Goal: Information Seeking & Learning: Check status

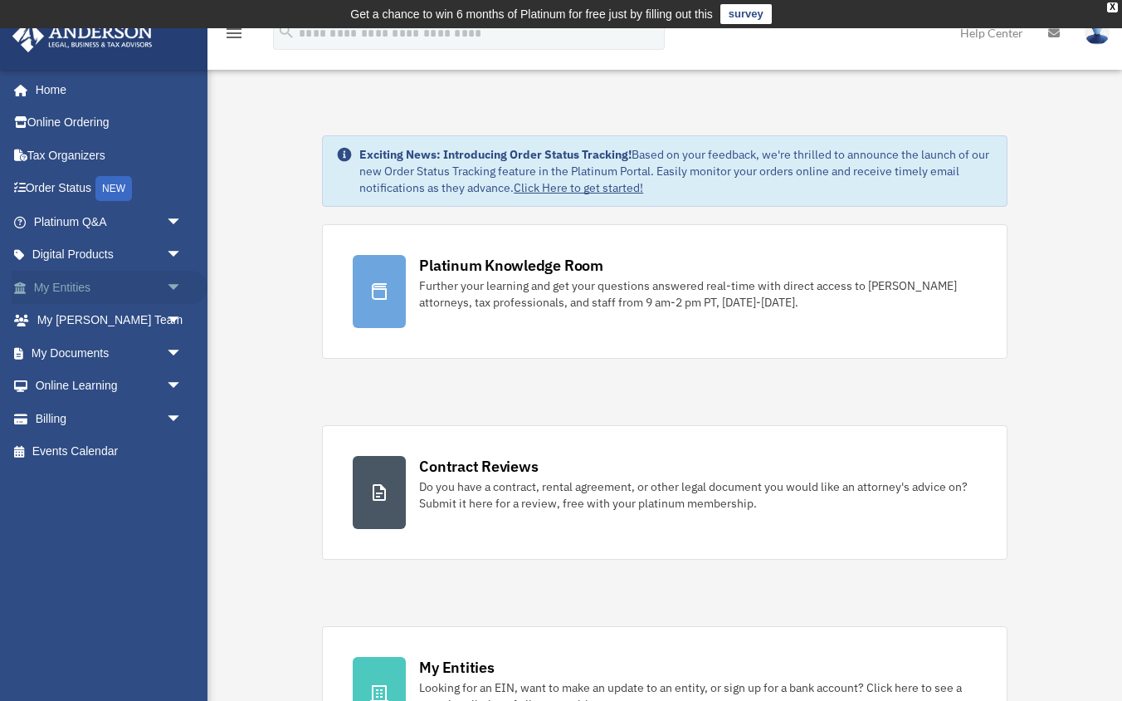
click at [181, 290] on span "arrow_drop_down" at bounding box center [182, 288] width 33 height 34
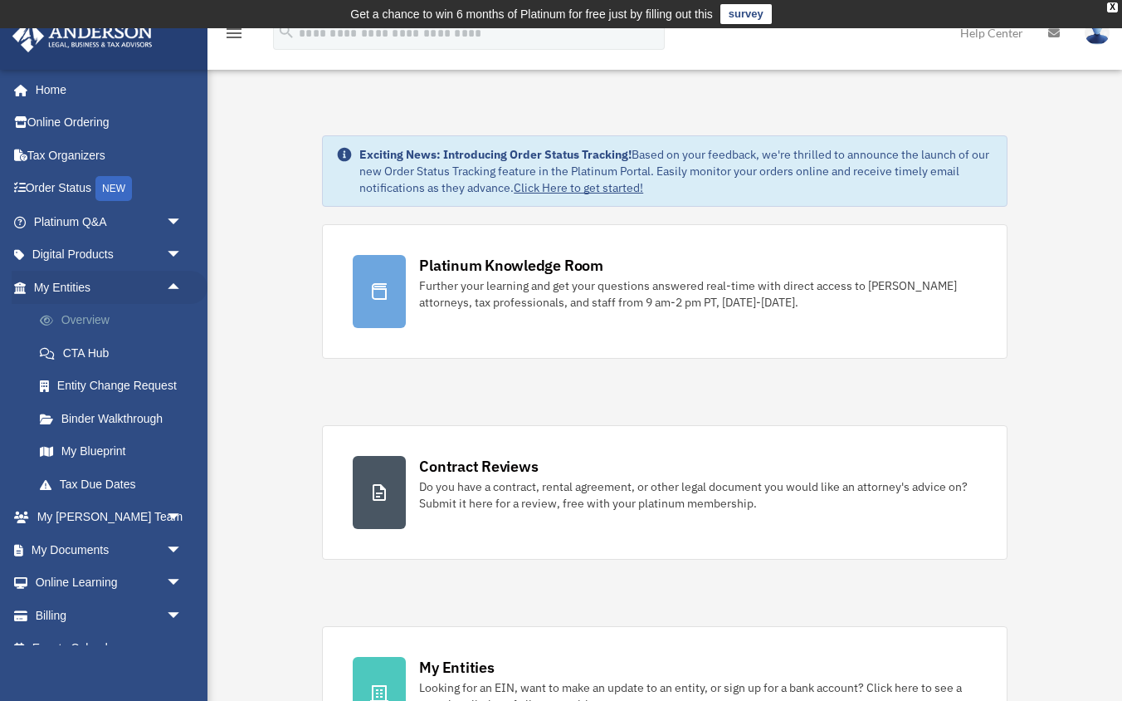
click at [103, 319] on link "Overview" at bounding box center [115, 320] width 184 height 33
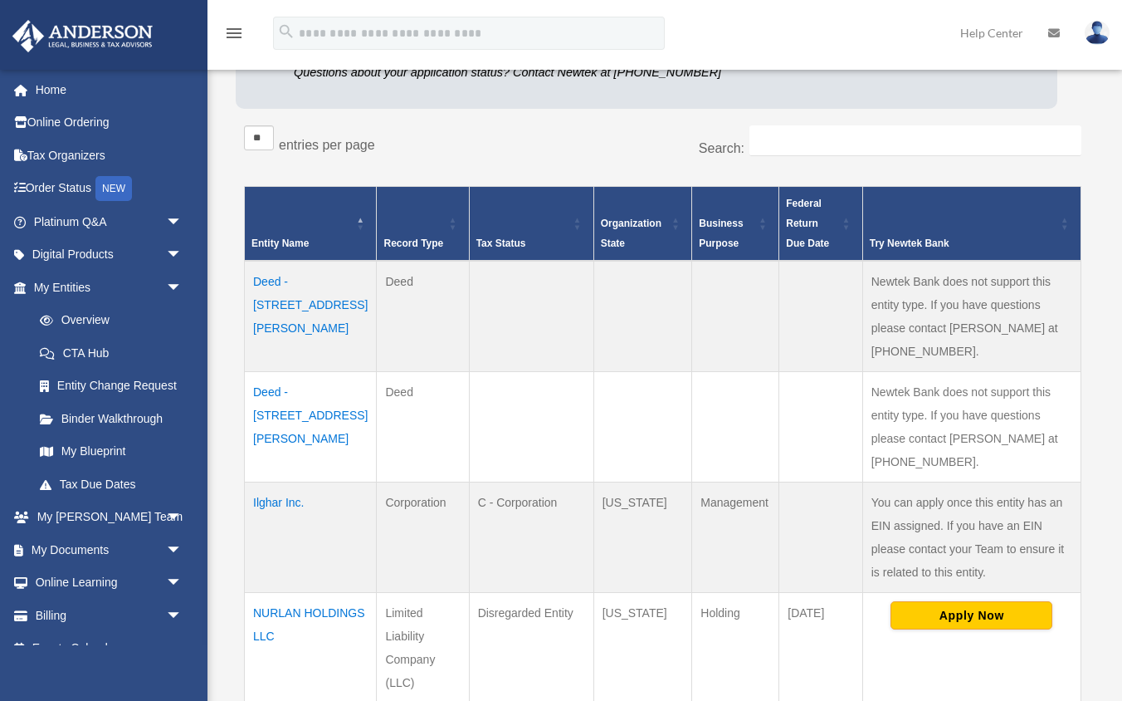
scroll to position [254, 0]
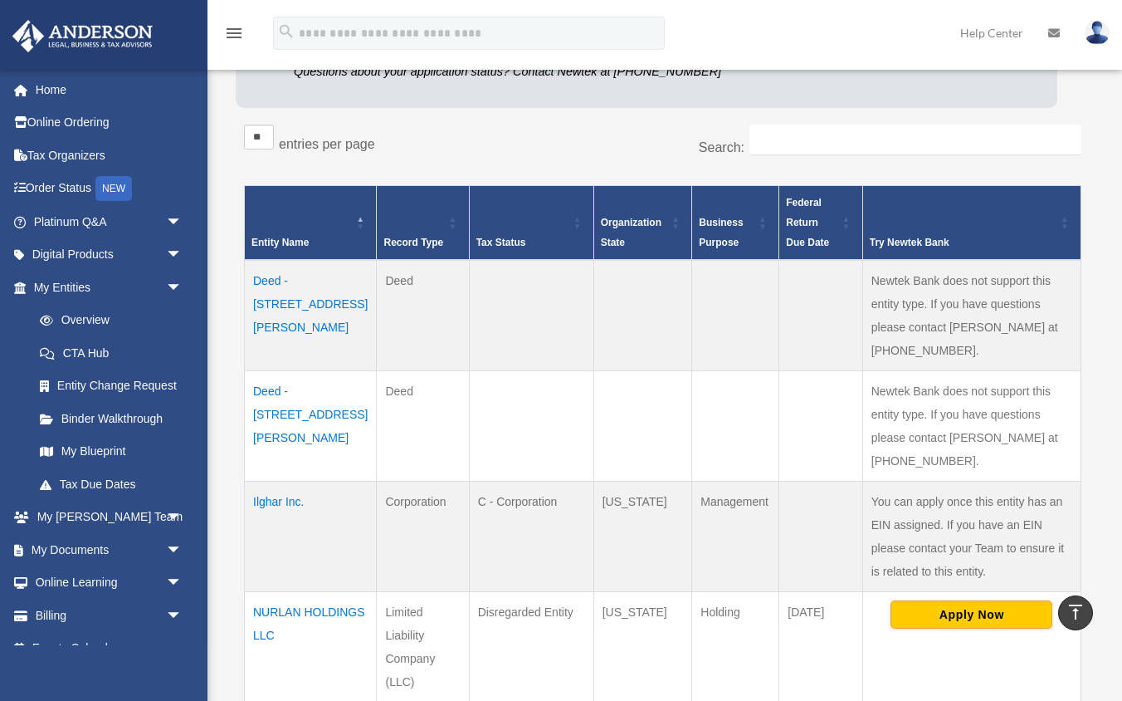
click at [306, 371] on td "Deed - [STREET_ADDRESS][PERSON_NAME]" at bounding box center [311, 426] width 132 height 110
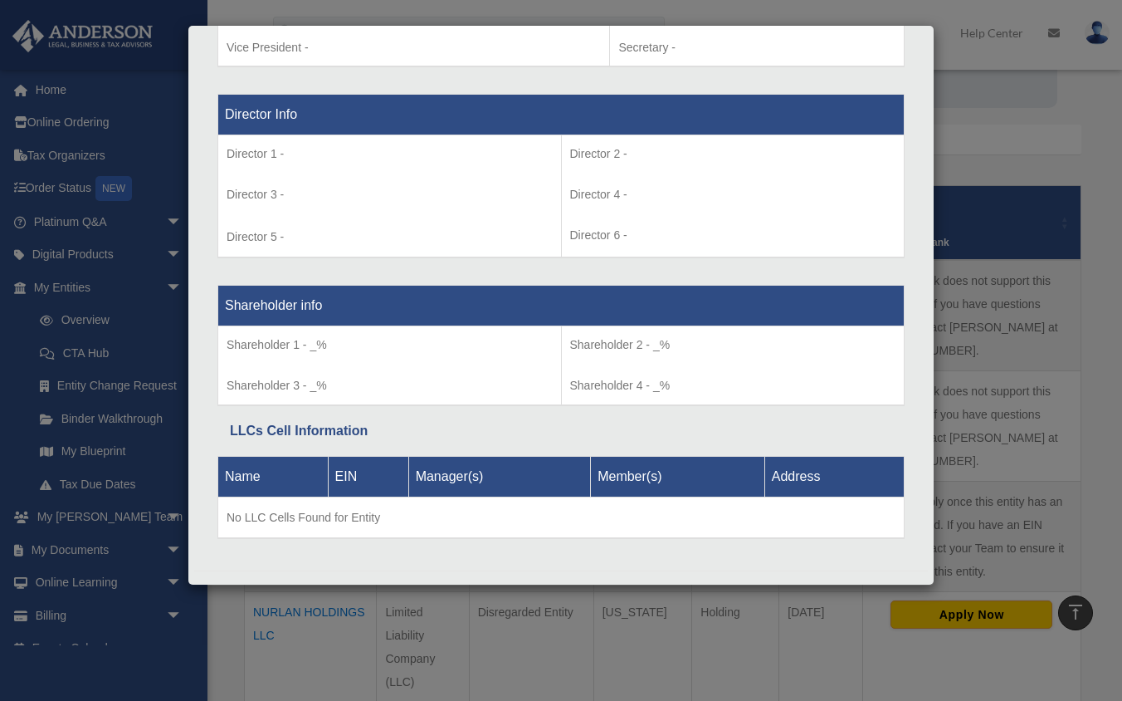
scroll to position [1179, 0]
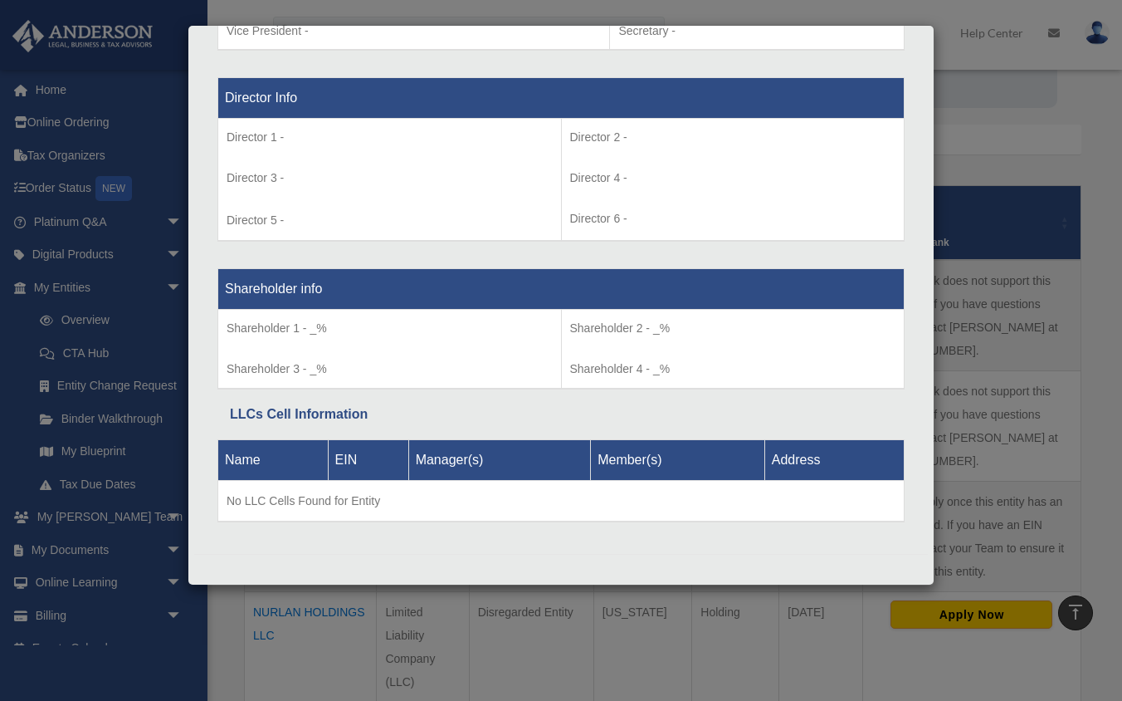
click at [964, 171] on div "Details × Articles Sent Organizational Date" at bounding box center [561, 350] width 1122 height 701
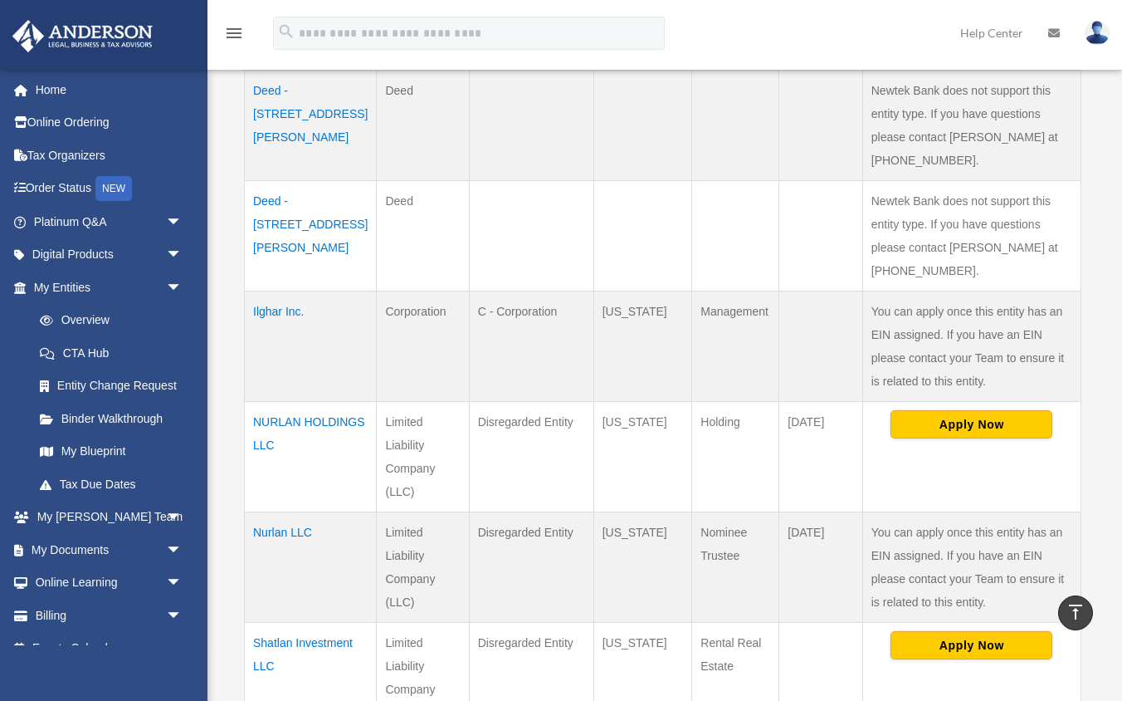
scroll to position [525, 0]
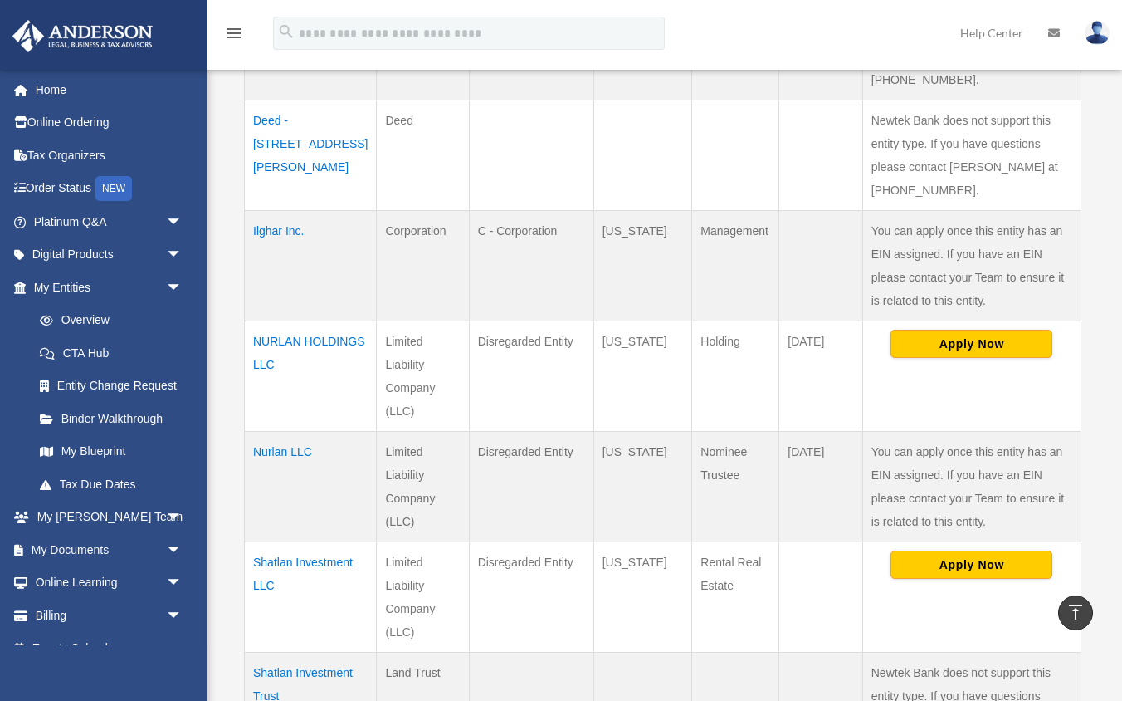
click at [276, 542] on td "Shatlan Investment LLC" at bounding box center [311, 597] width 132 height 110
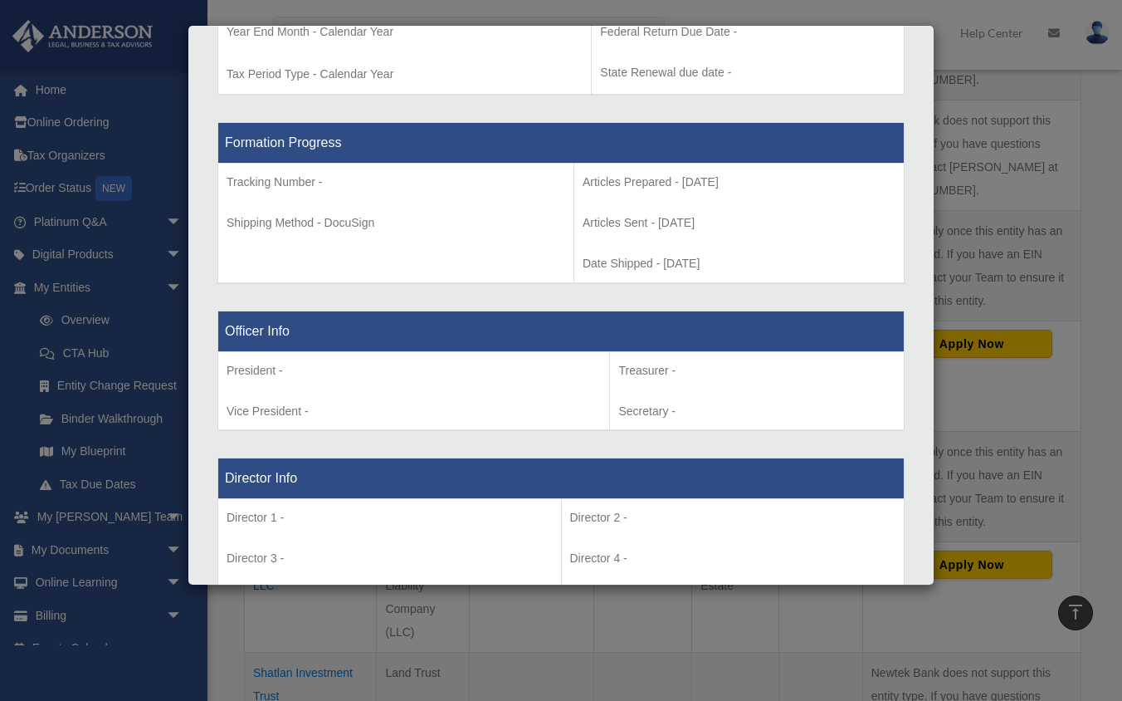
scroll to position [799, 0]
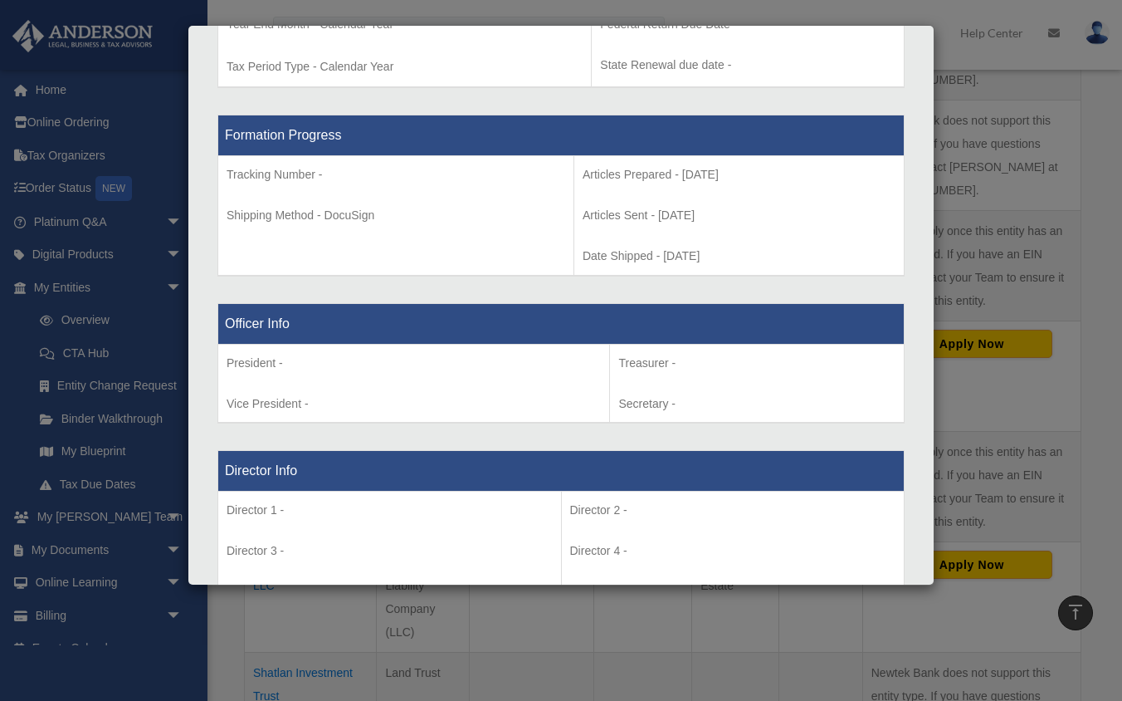
click at [953, 187] on div "Details × Articles Sent Organizational Date" at bounding box center [561, 350] width 1122 height 701
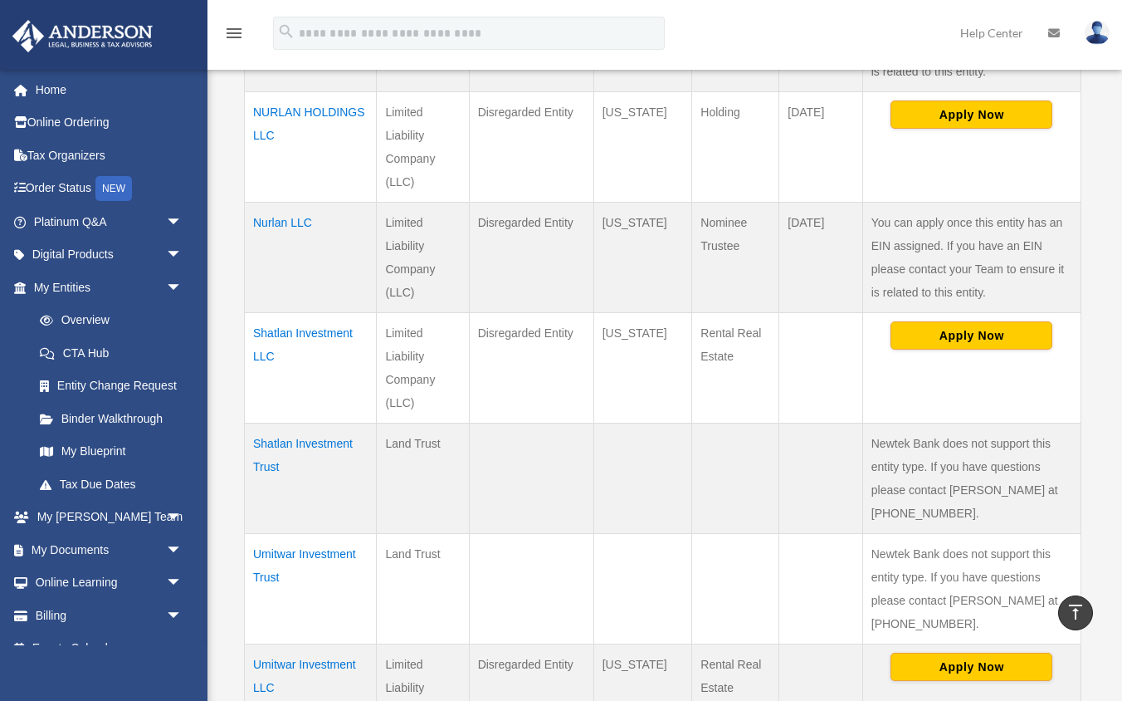
scroll to position [753, 0]
click at [315, 424] on td "Shatlan Investment Trust" at bounding box center [311, 479] width 132 height 110
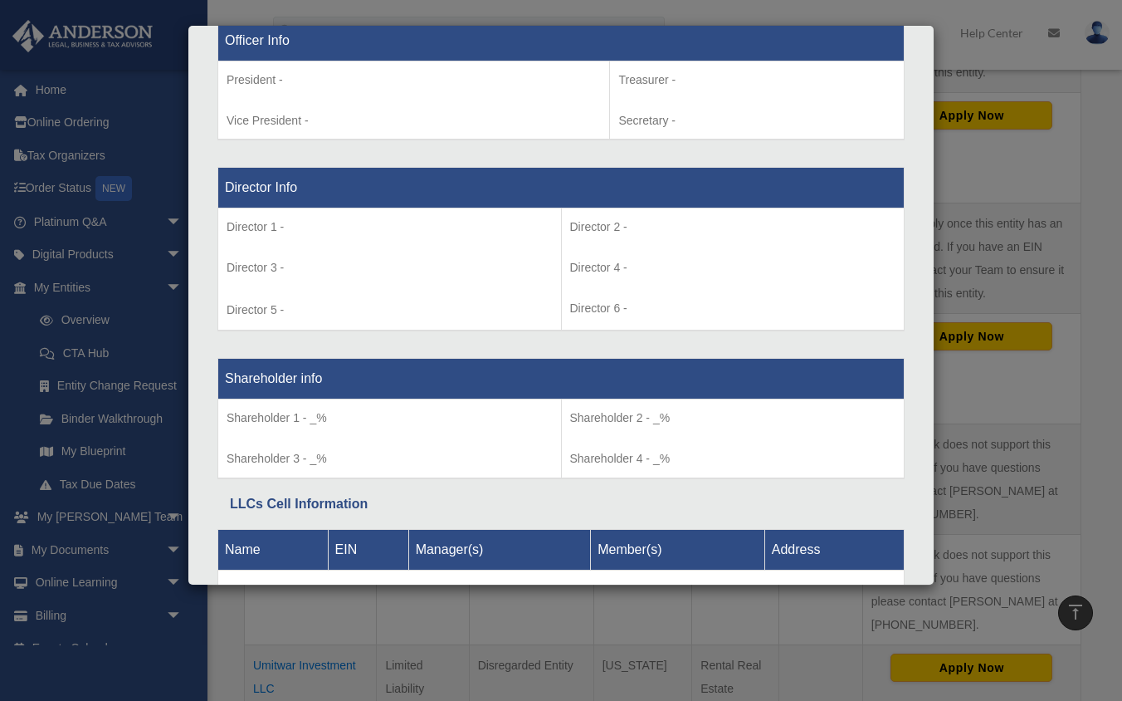
scroll to position [1179, 0]
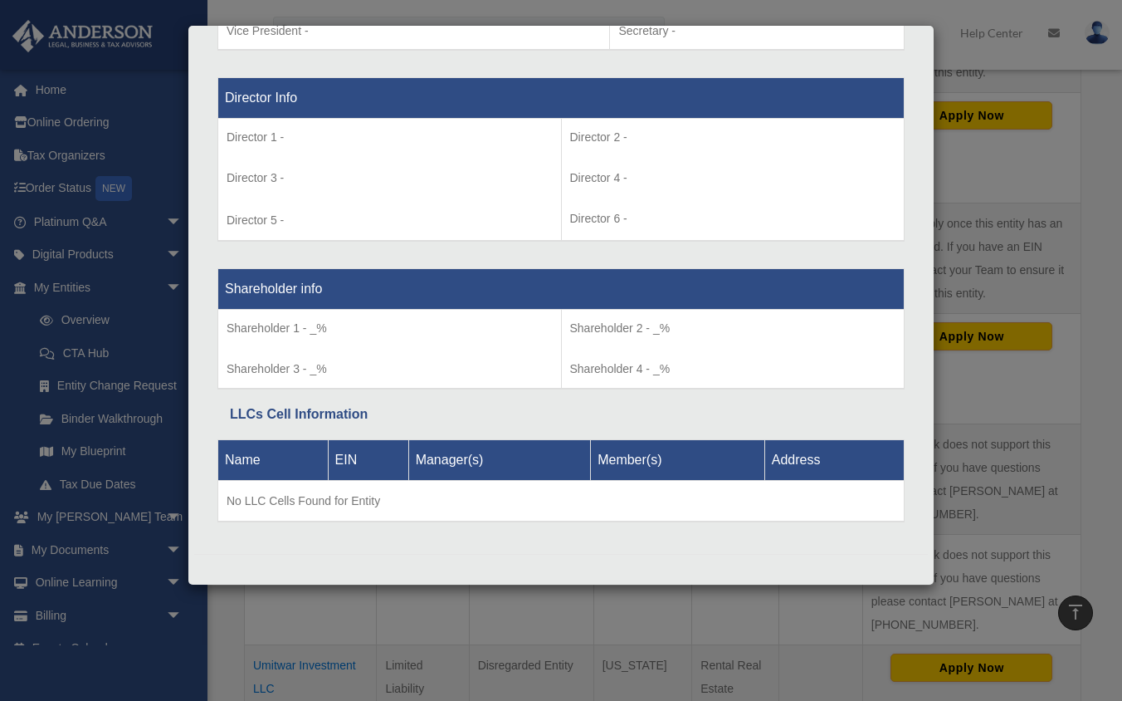
click at [980, 354] on div "Details × Articles Sent Organizational Date" at bounding box center [561, 350] width 1122 height 701
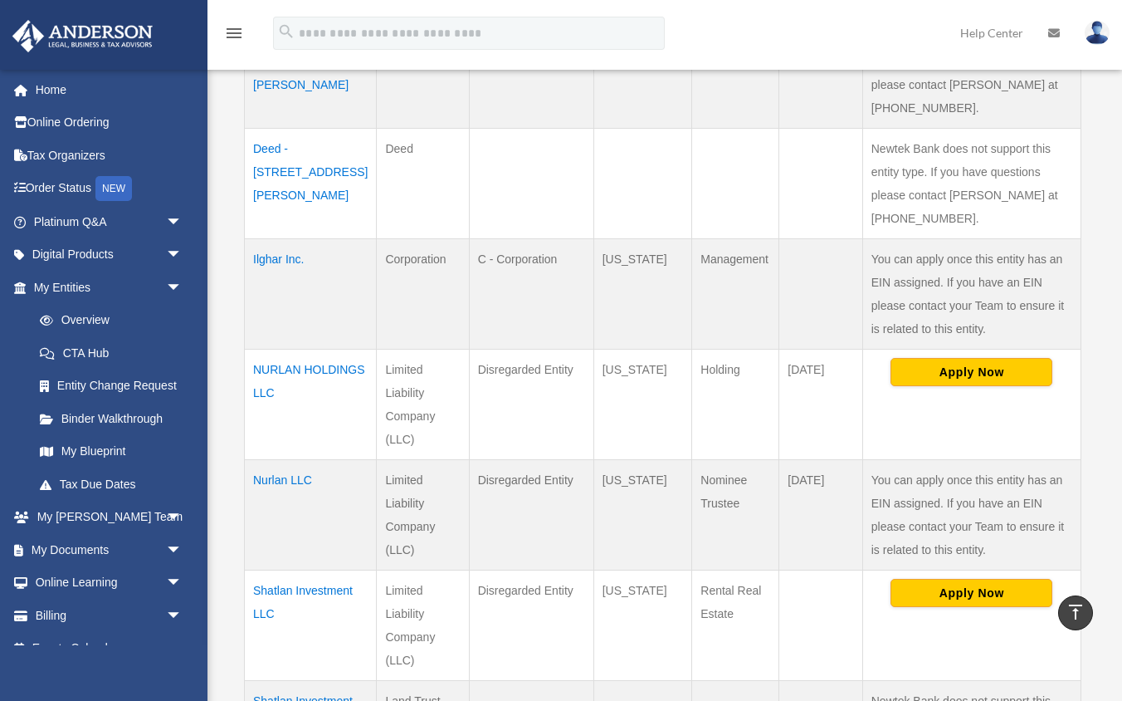
scroll to position [492, 0]
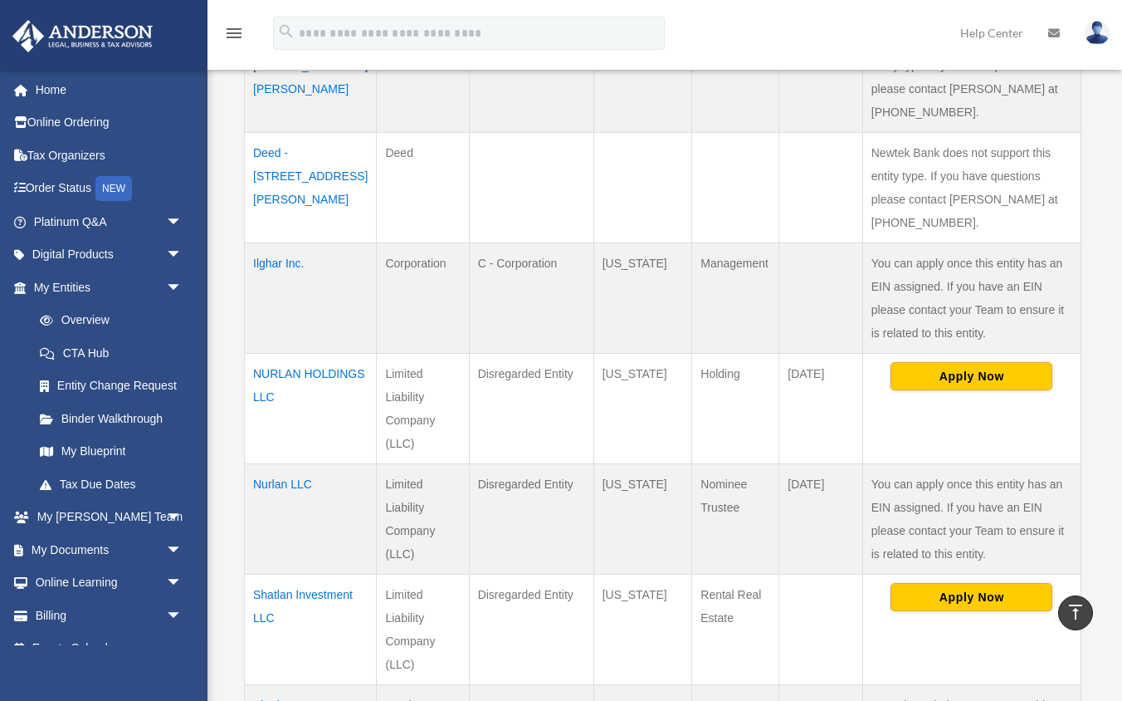
click at [302, 464] on td "Nurlan LLC" at bounding box center [311, 519] width 132 height 110
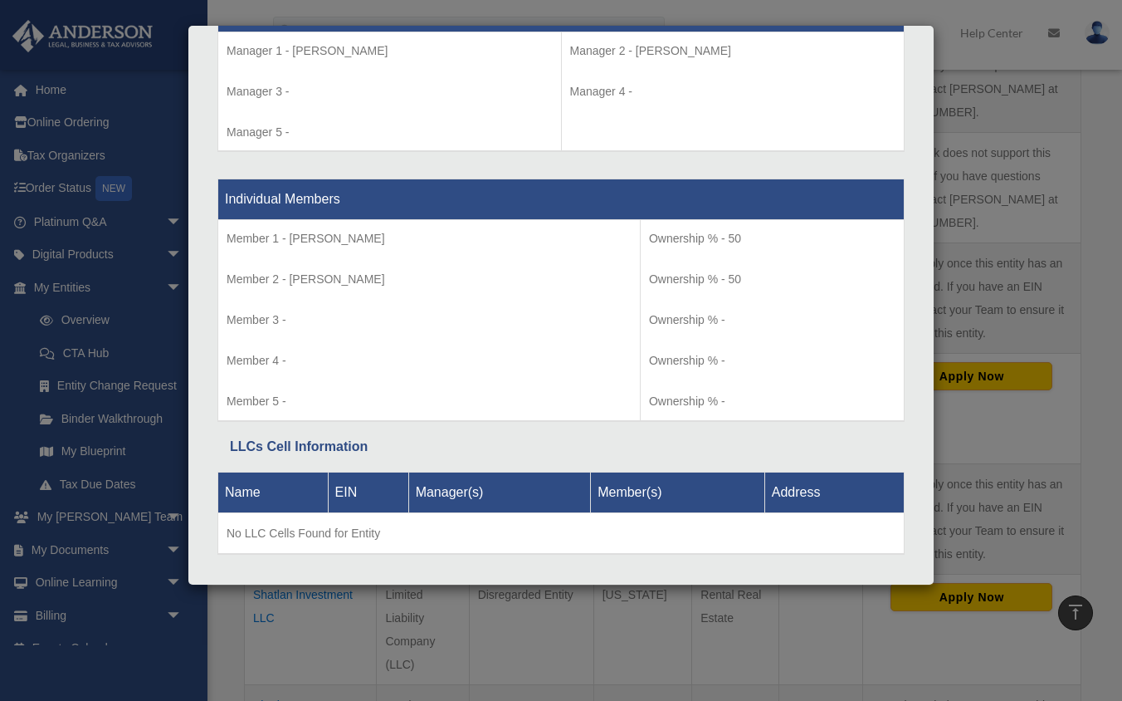
scroll to position [1636, 0]
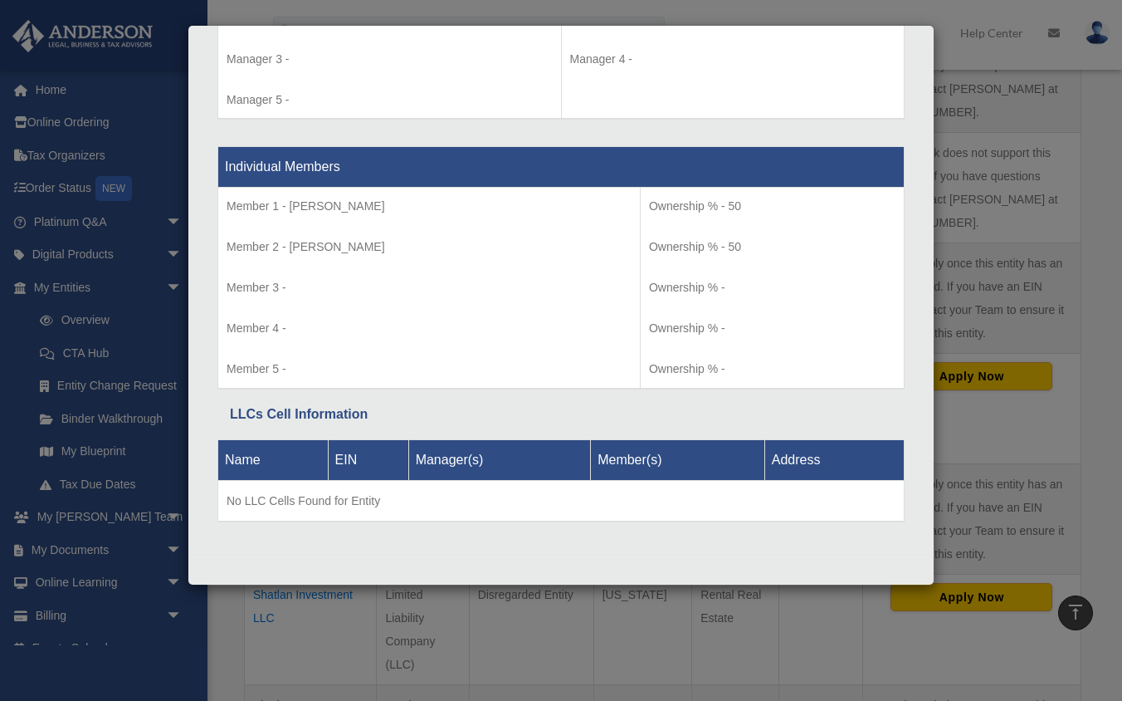
click at [936, 386] on div "Details × Articles Sent Organizational Date" at bounding box center [561, 350] width 1122 height 701
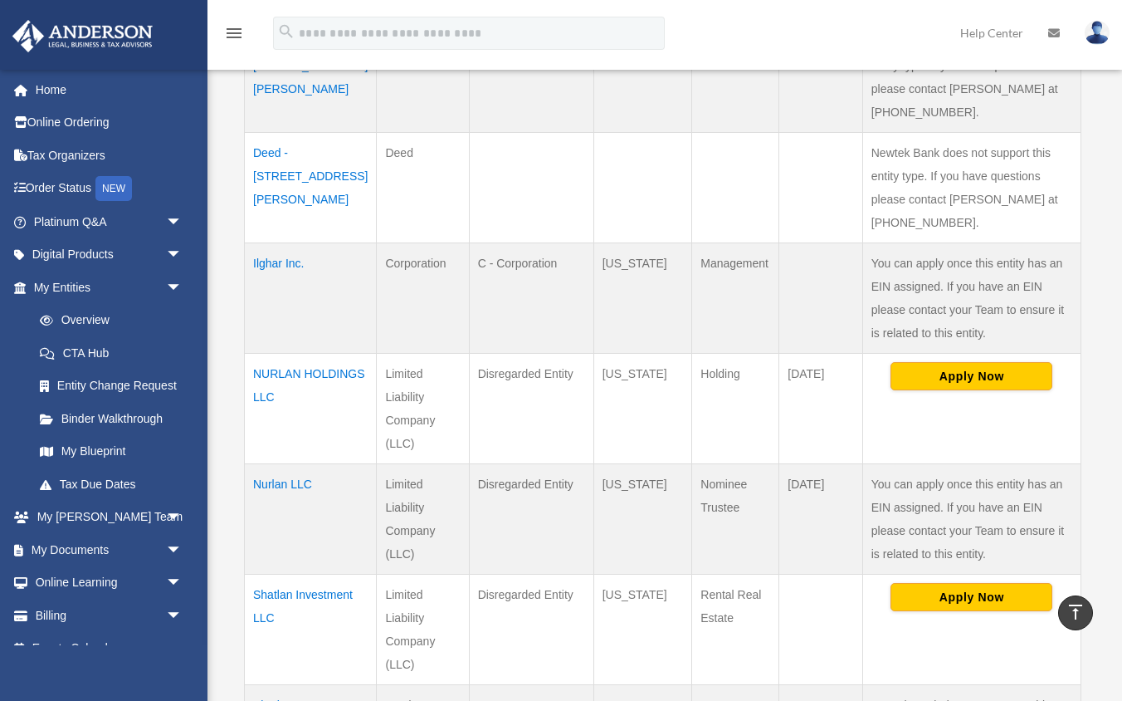
click at [324, 354] on td "NURLAN HOLDINGS LLC" at bounding box center [311, 409] width 132 height 110
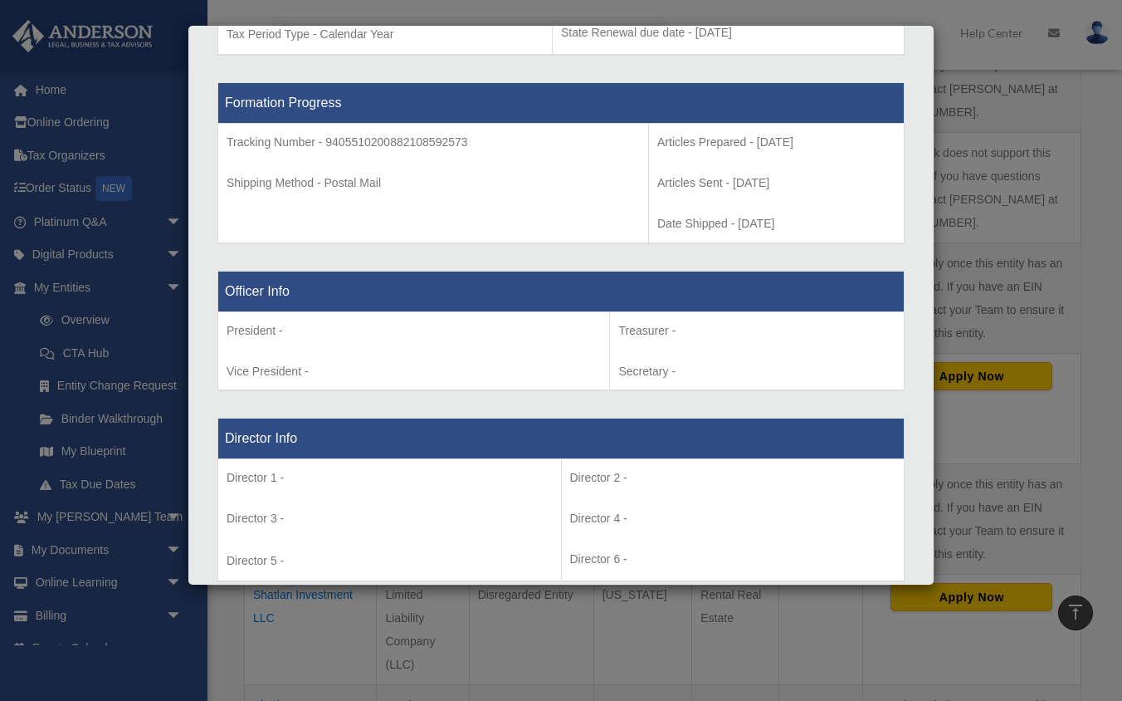
scroll to position [1174, 0]
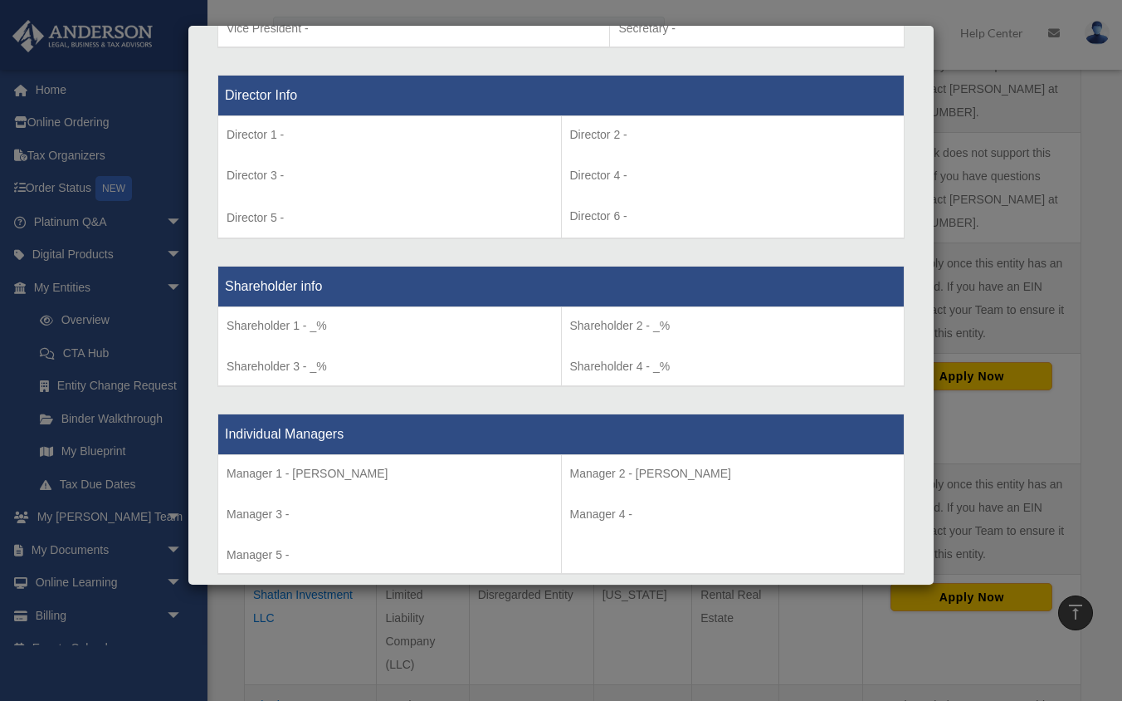
click at [1019, 393] on div "Details × Articles Sent Organizational Date" at bounding box center [561, 350] width 1122 height 701
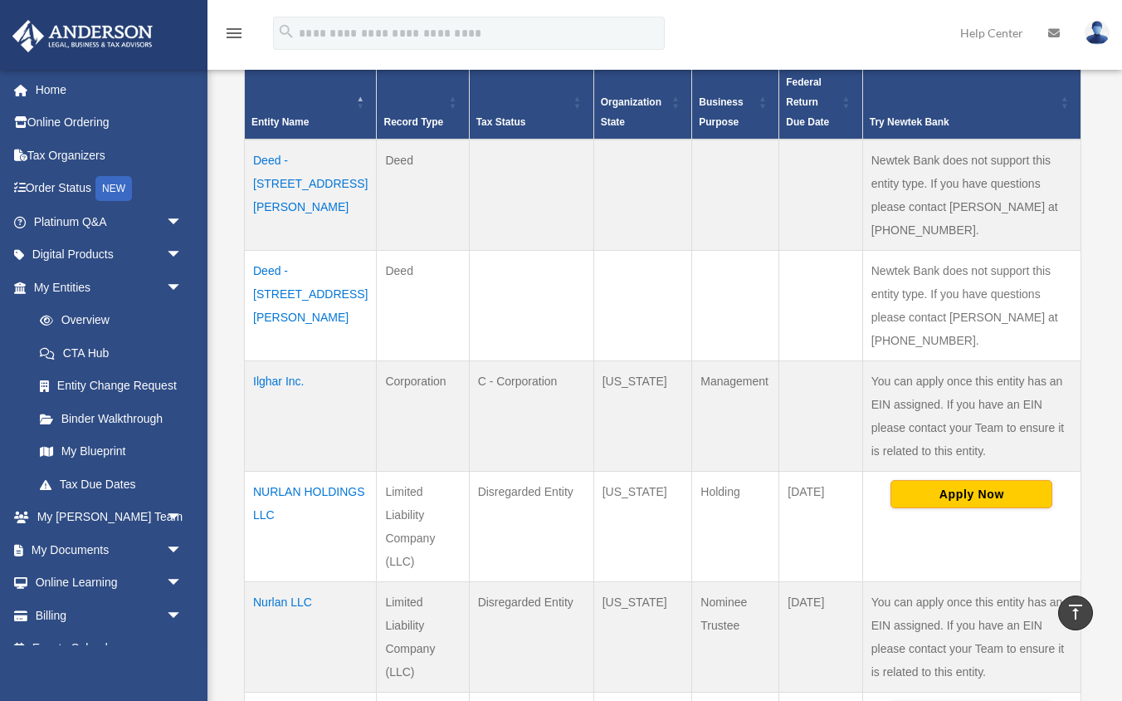
scroll to position [358, 0]
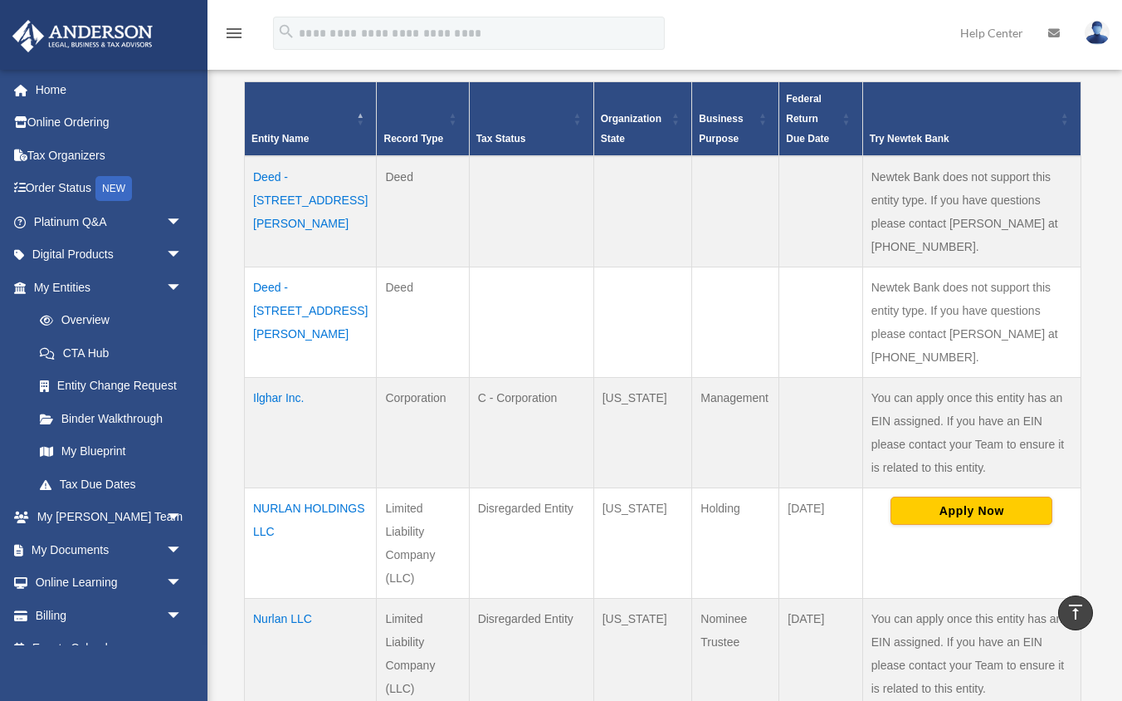
click at [289, 378] on td "Ilghar Inc." at bounding box center [311, 433] width 132 height 110
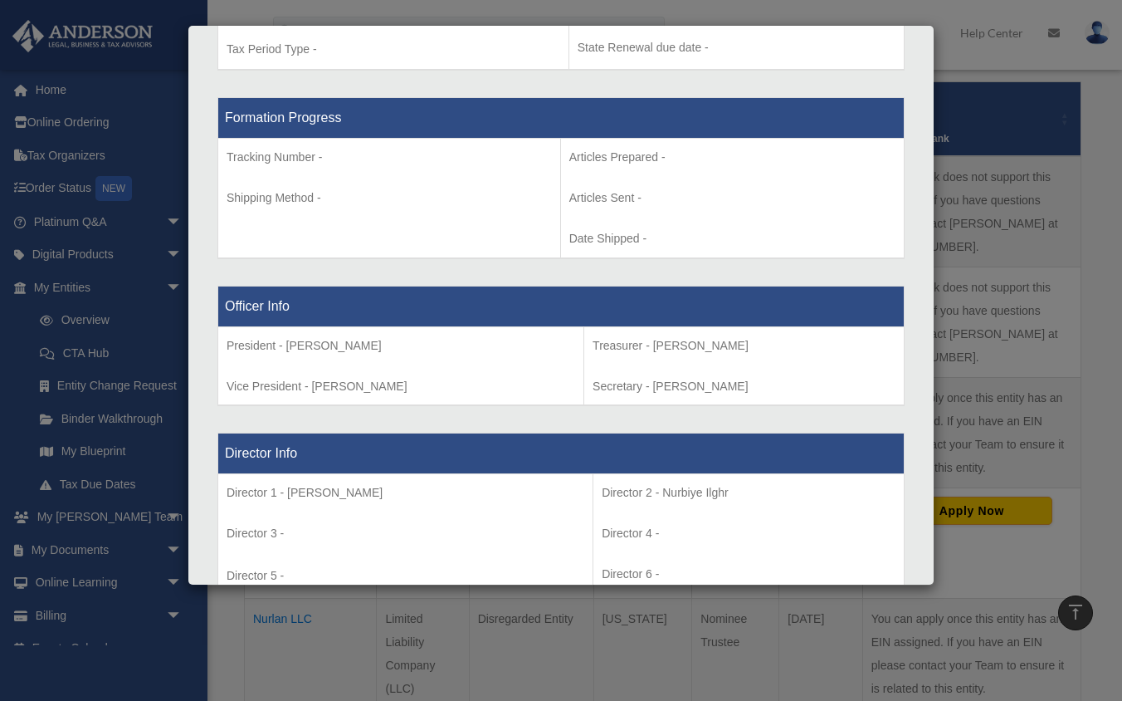
scroll to position [723, 0]
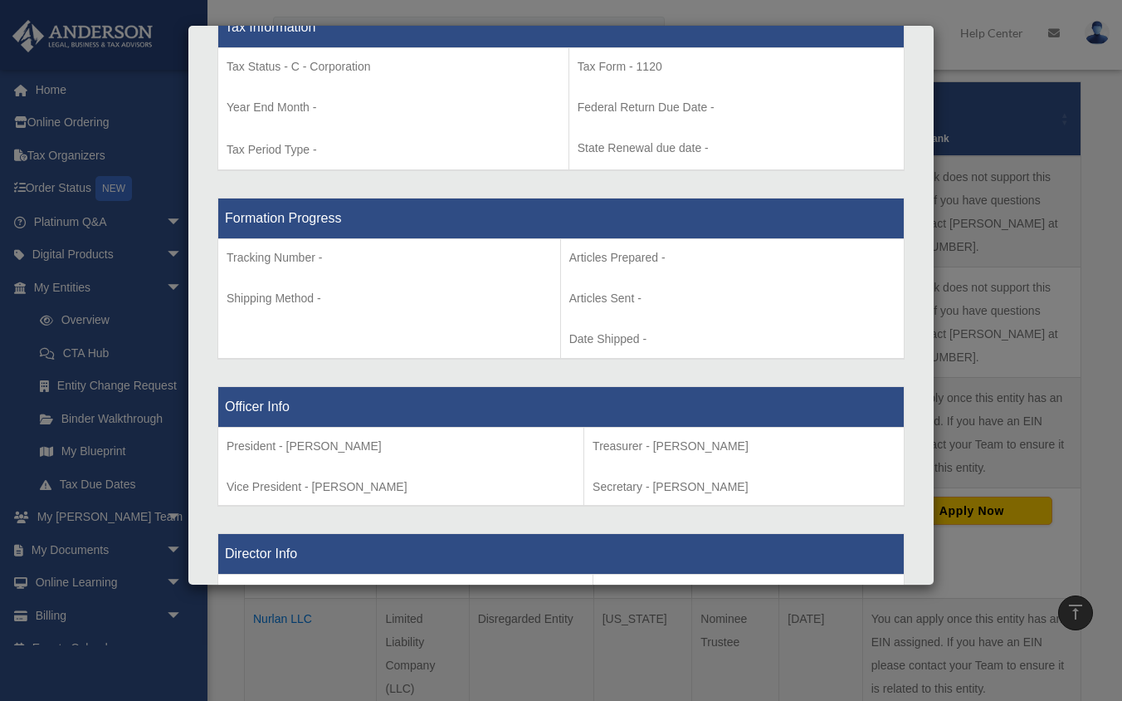
click at [1057, 362] on div "Details × Articles Sent Organizational Date" at bounding box center [561, 350] width 1122 height 701
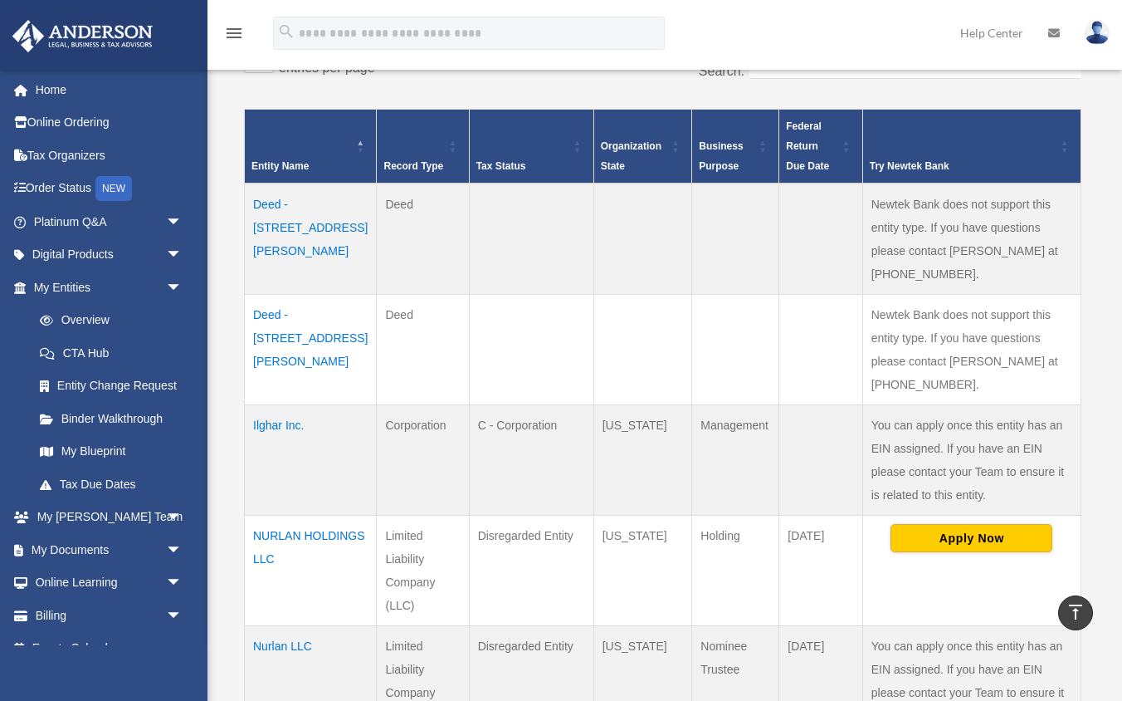
scroll to position [316, 0]
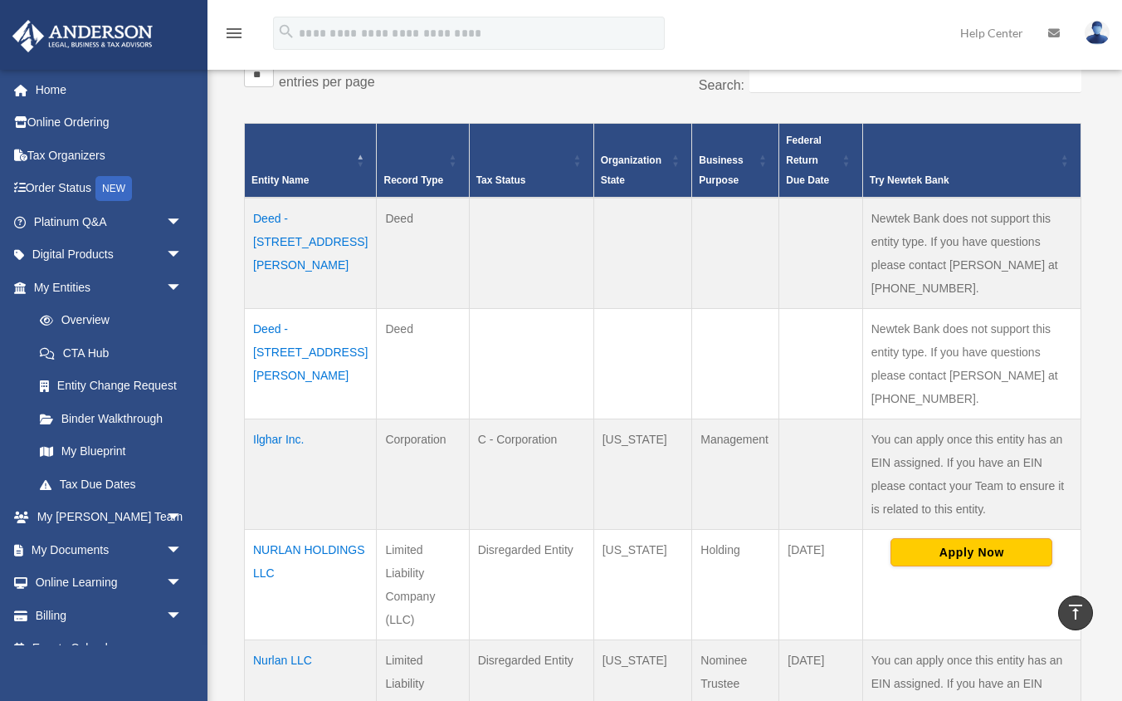
click at [308, 309] on td "Deed - 6351 Port Gibson Court" at bounding box center [311, 364] width 132 height 110
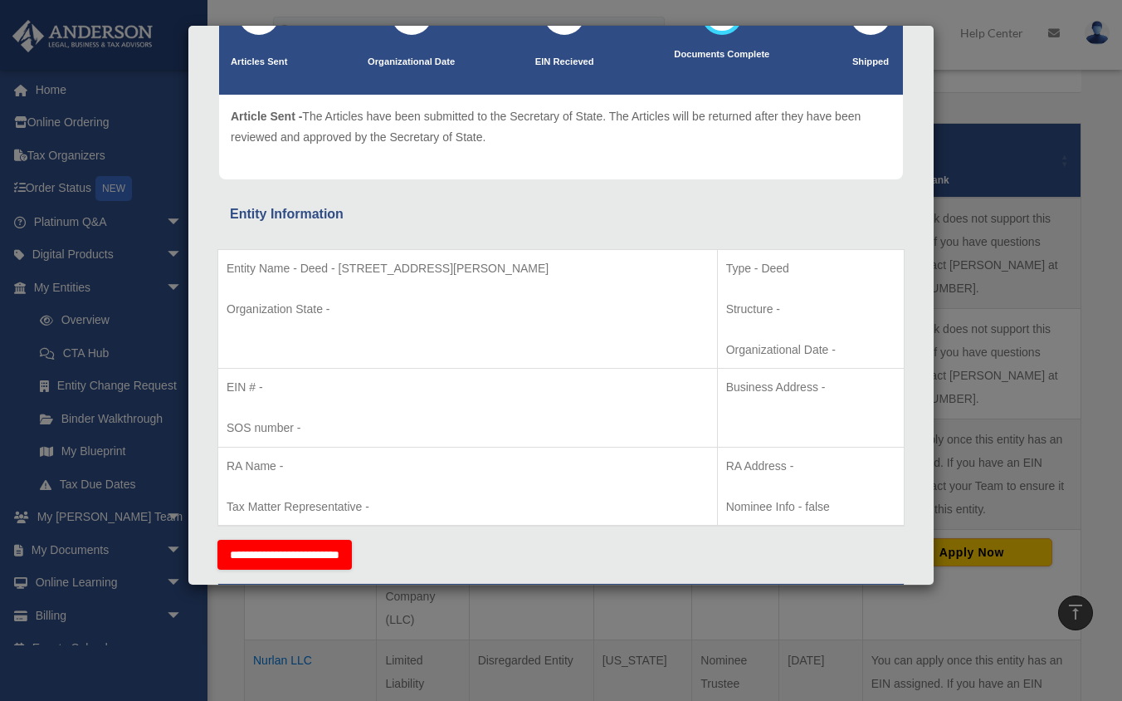
scroll to position [0, 0]
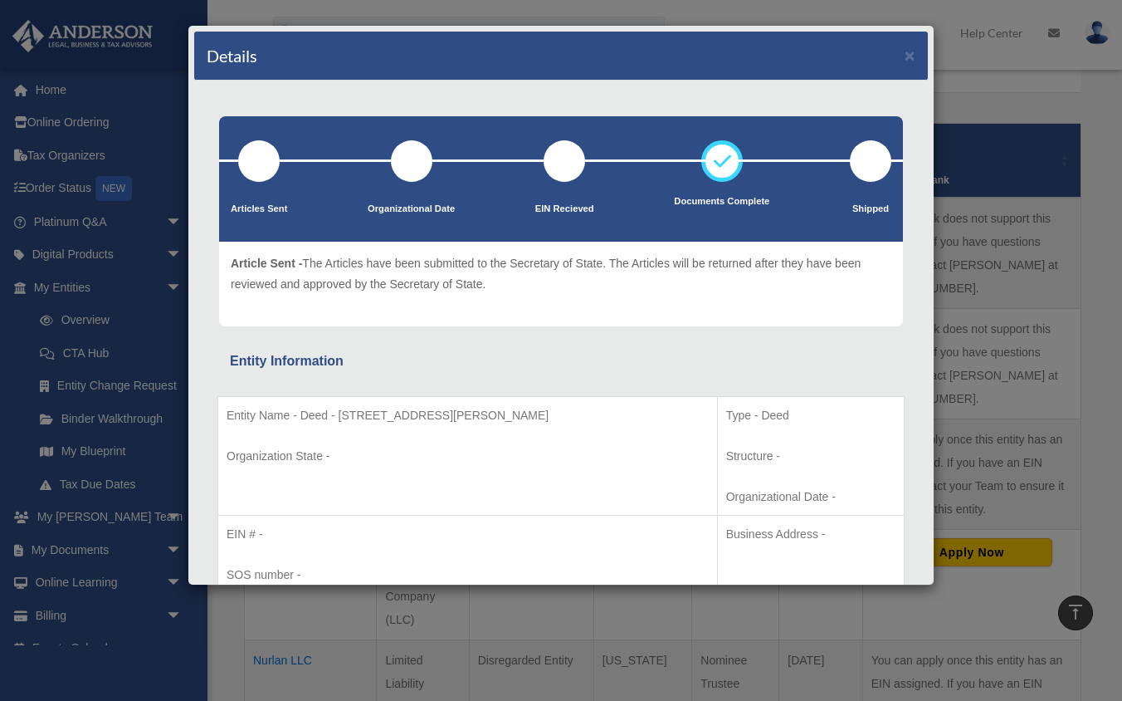
click at [1047, 317] on div "Details × Articles Sent Organizational Date" at bounding box center [561, 350] width 1122 height 701
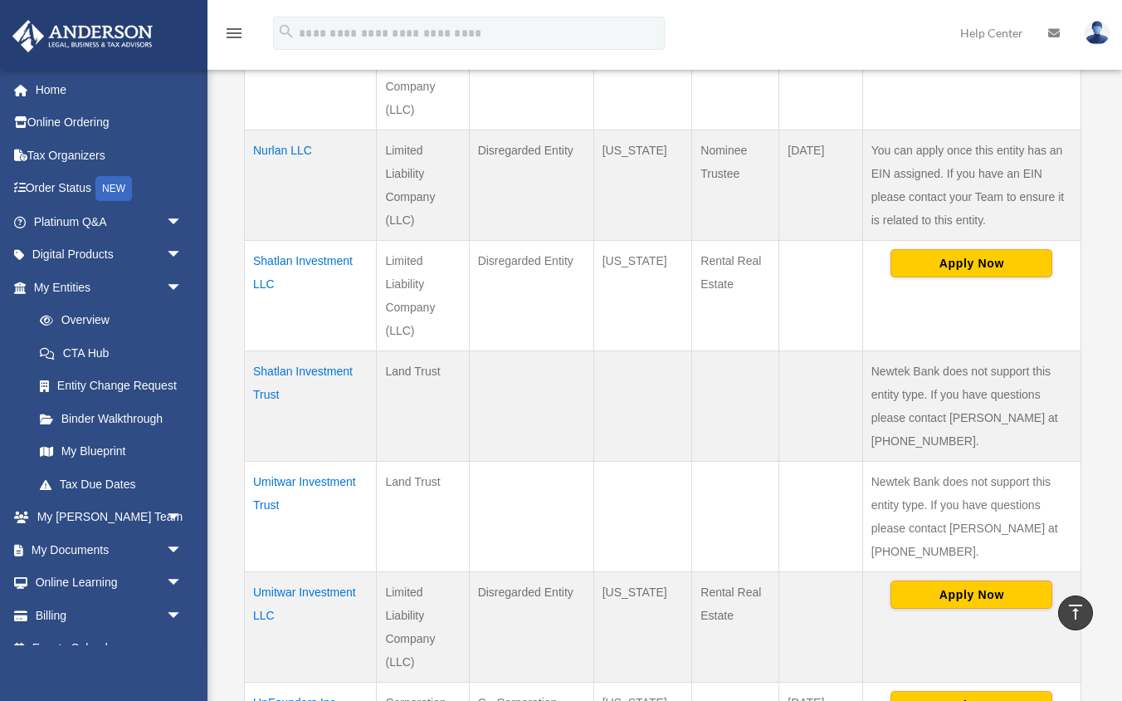
scroll to position [822, 0]
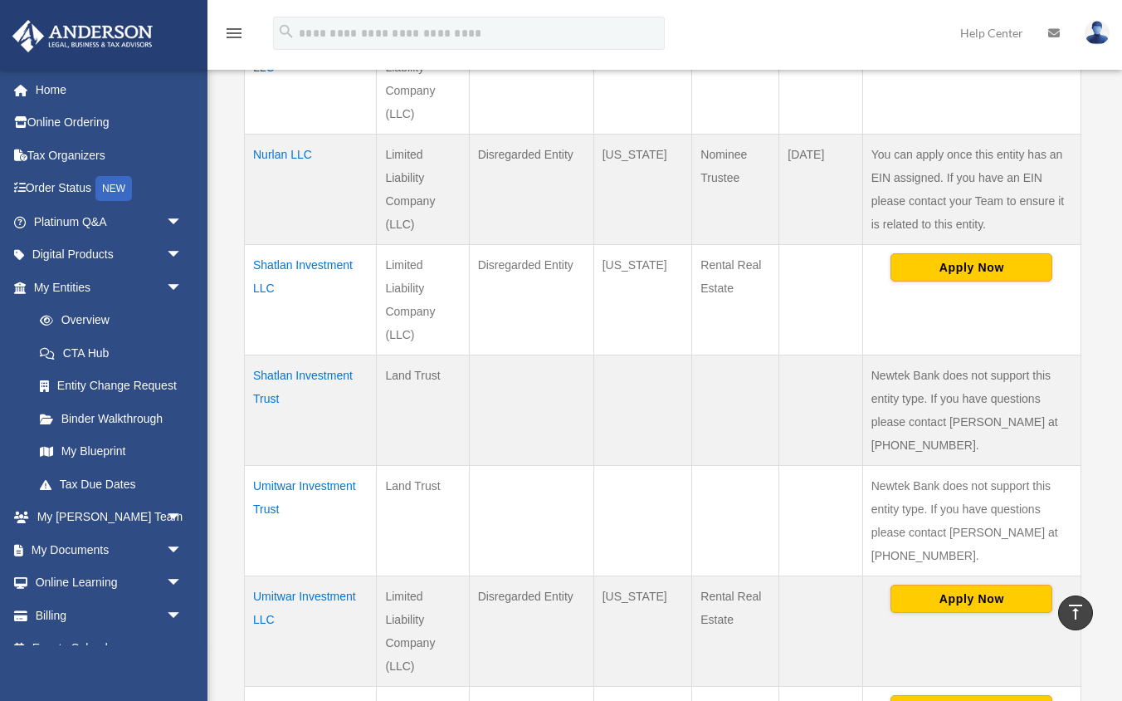
click at [305, 245] on td "Shatlan Investment LLC" at bounding box center [311, 300] width 132 height 110
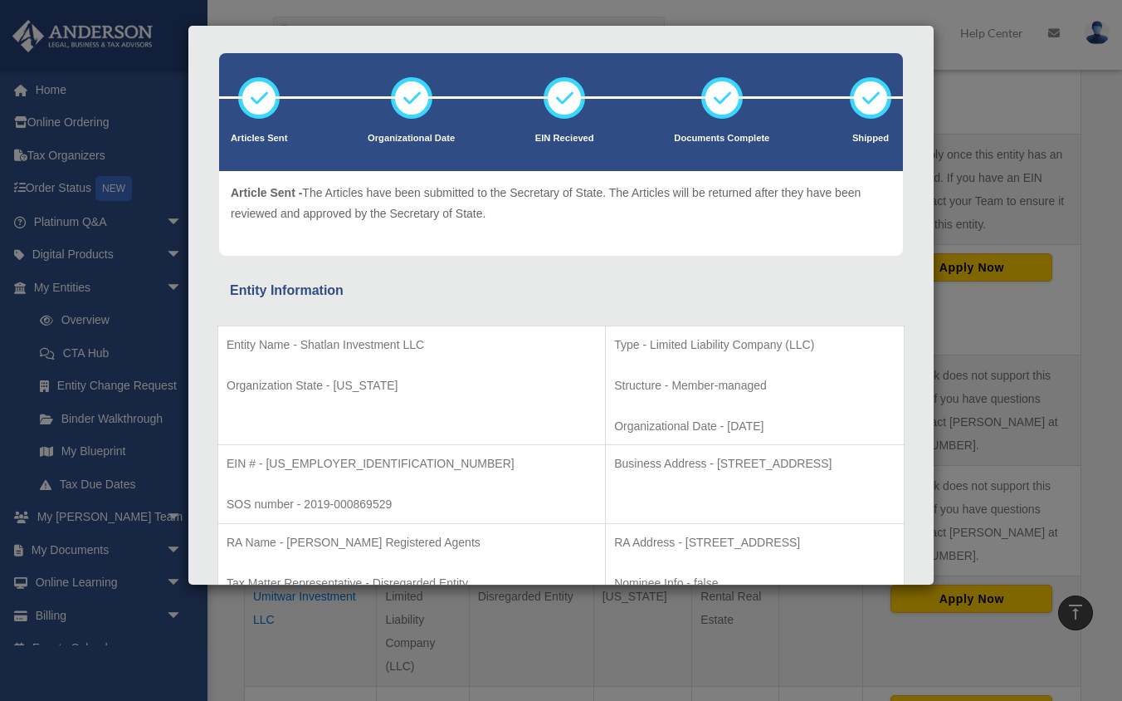
scroll to position [210, 0]
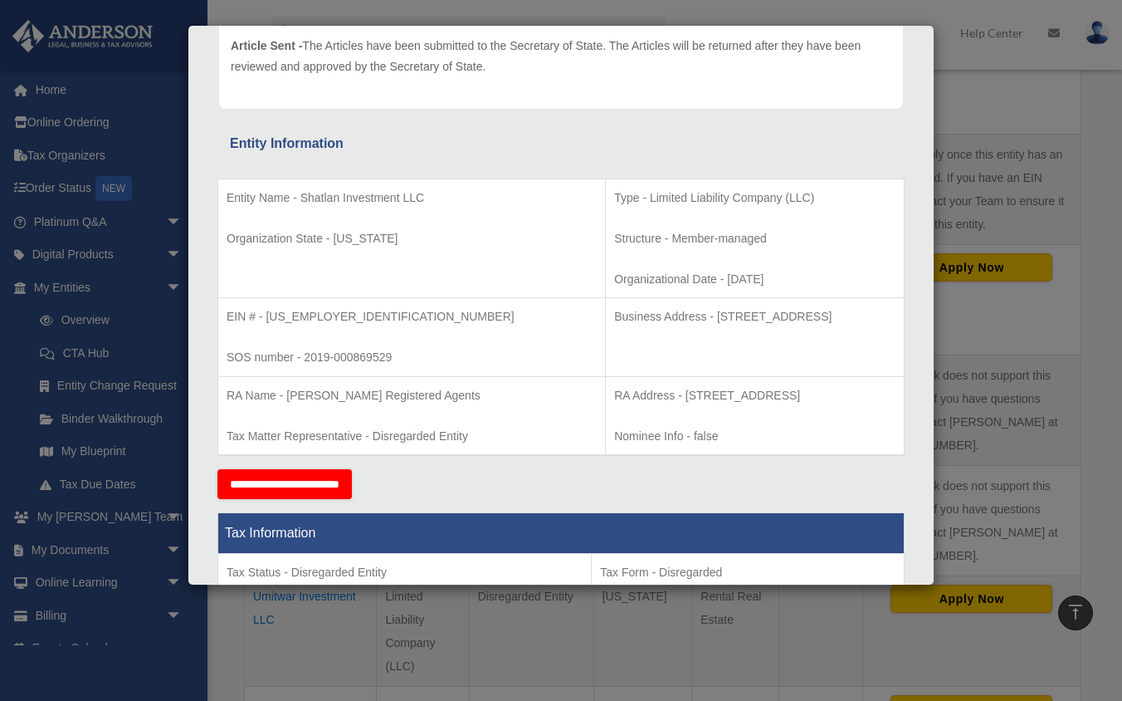
click at [1058, 256] on div "Details × Articles Sent Organizational Date" at bounding box center [561, 350] width 1122 height 701
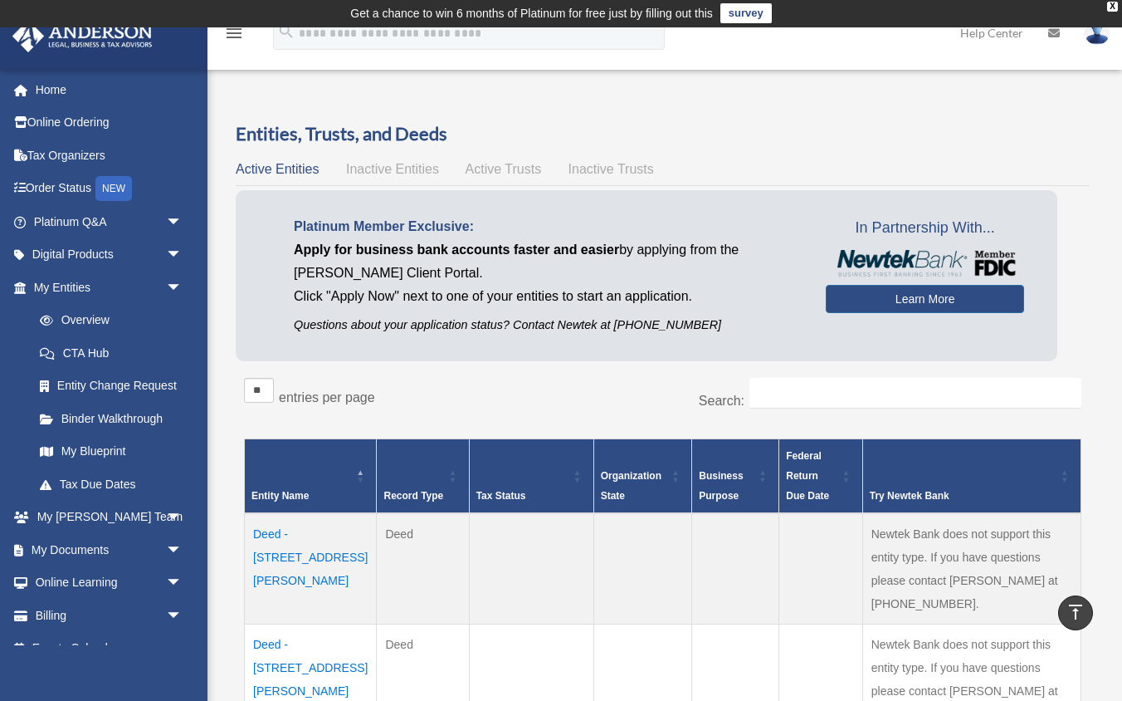
scroll to position [0, 0]
